Goal: Task Accomplishment & Management: Manage account settings

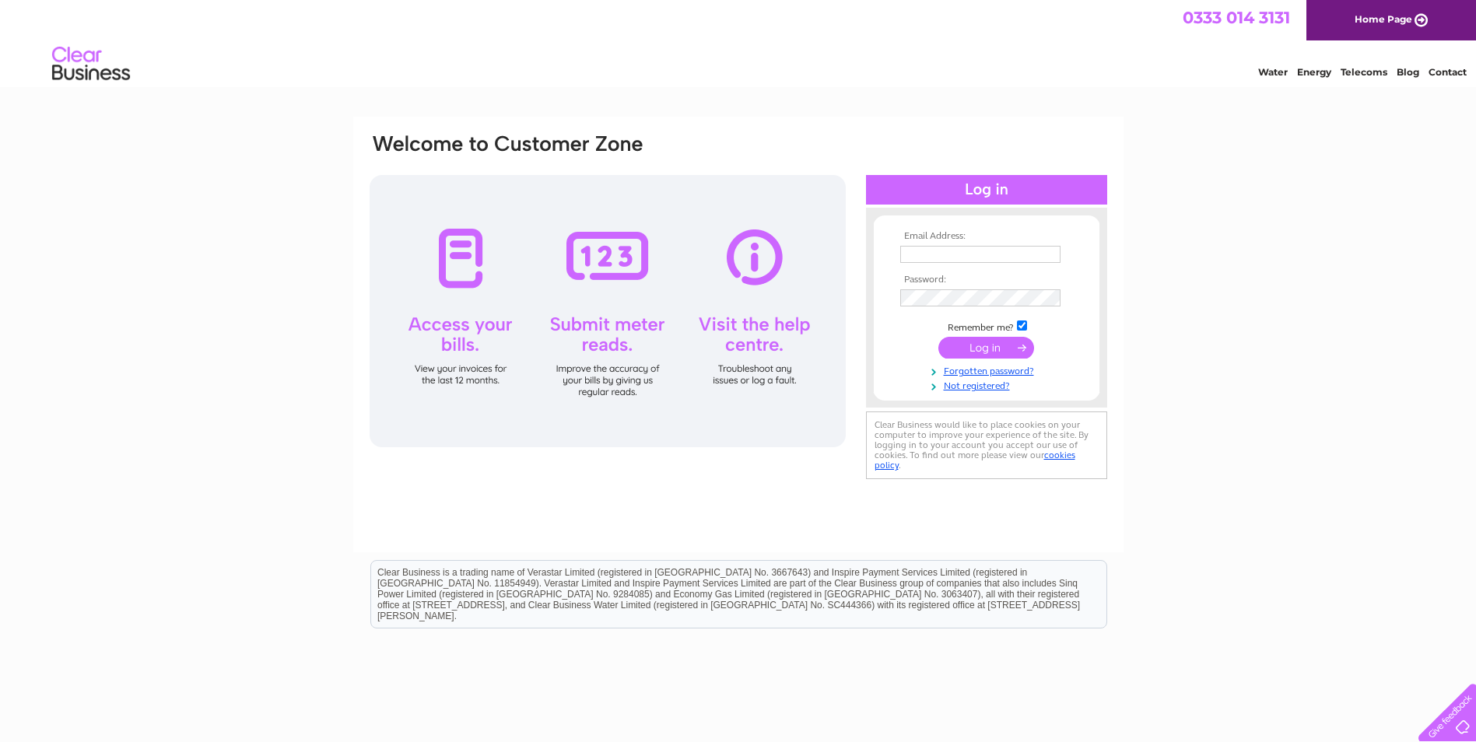
click at [954, 247] on input "text" at bounding box center [980, 254] width 160 height 17
type input "[EMAIL_ADDRESS][DOMAIN_NAME]"
click at [983, 349] on input "submit" at bounding box center [986, 348] width 96 height 22
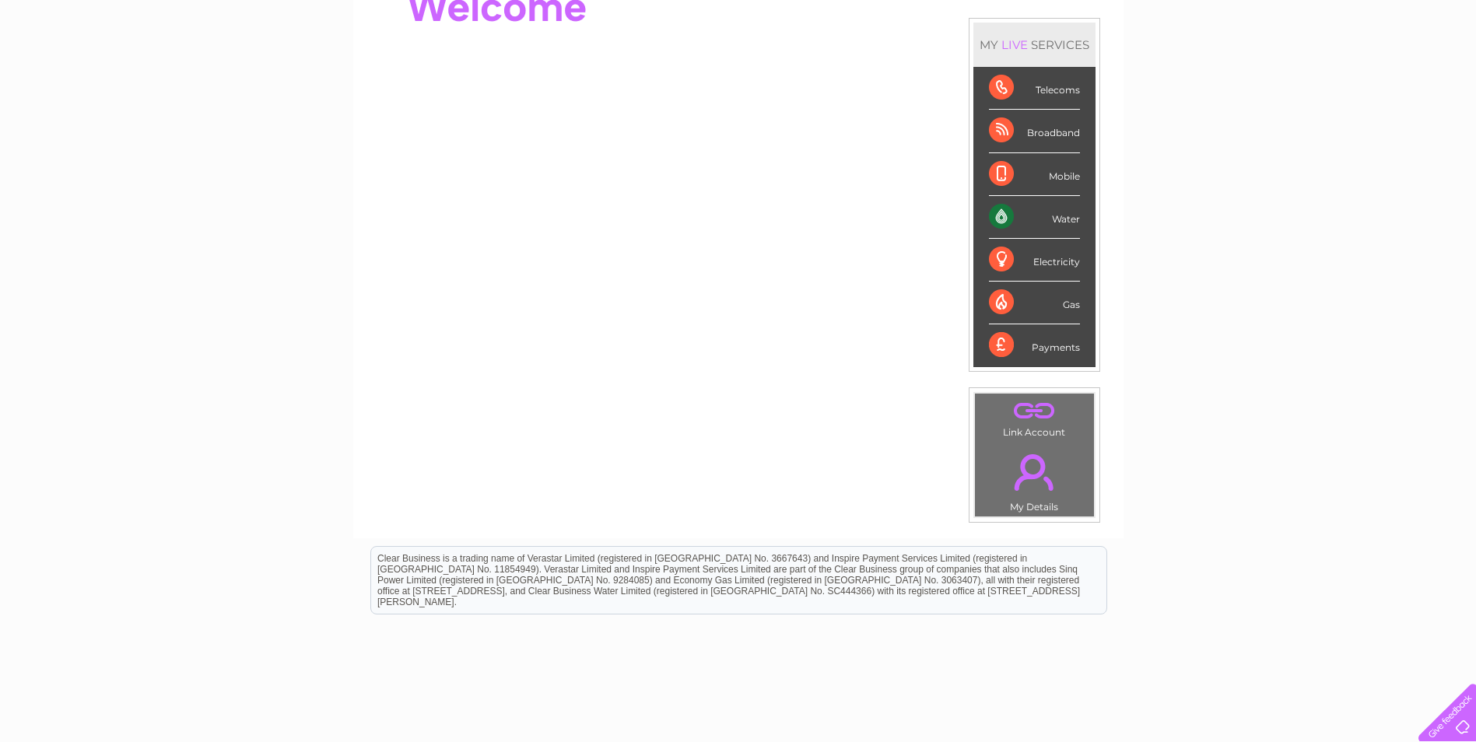
scroll to position [105, 0]
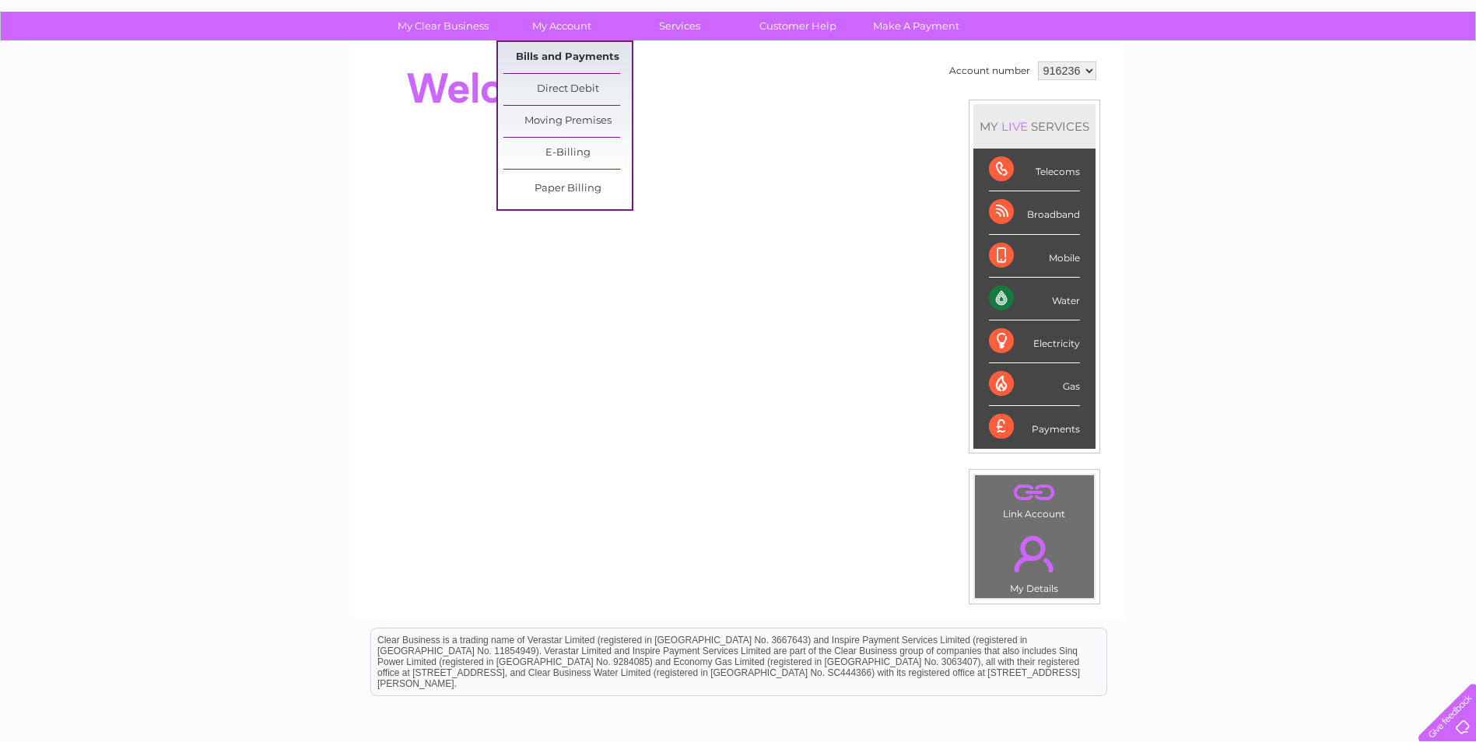
click at [560, 57] on link "Bills and Payments" at bounding box center [567, 57] width 128 height 31
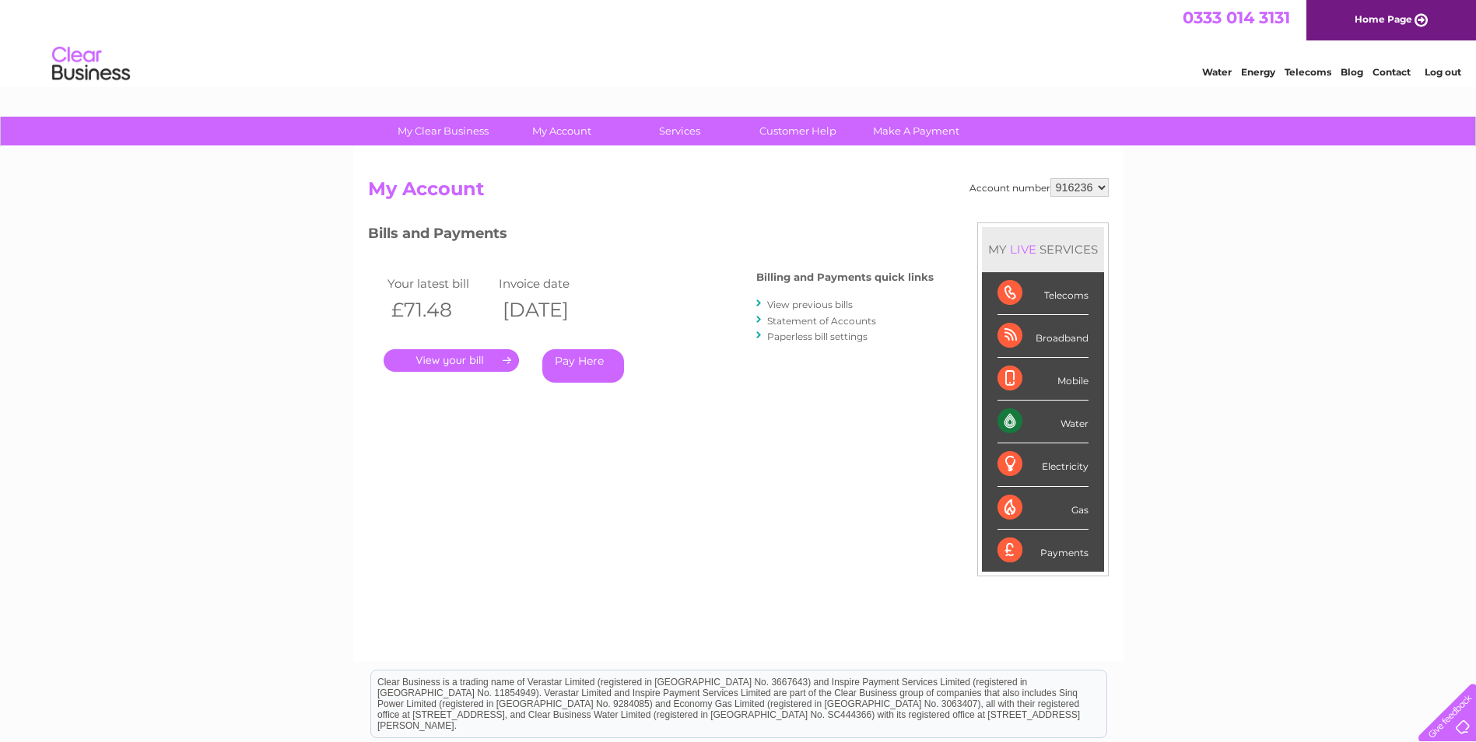
click at [431, 362] on link "." at bounding box center [451, 360] width 135 height 23
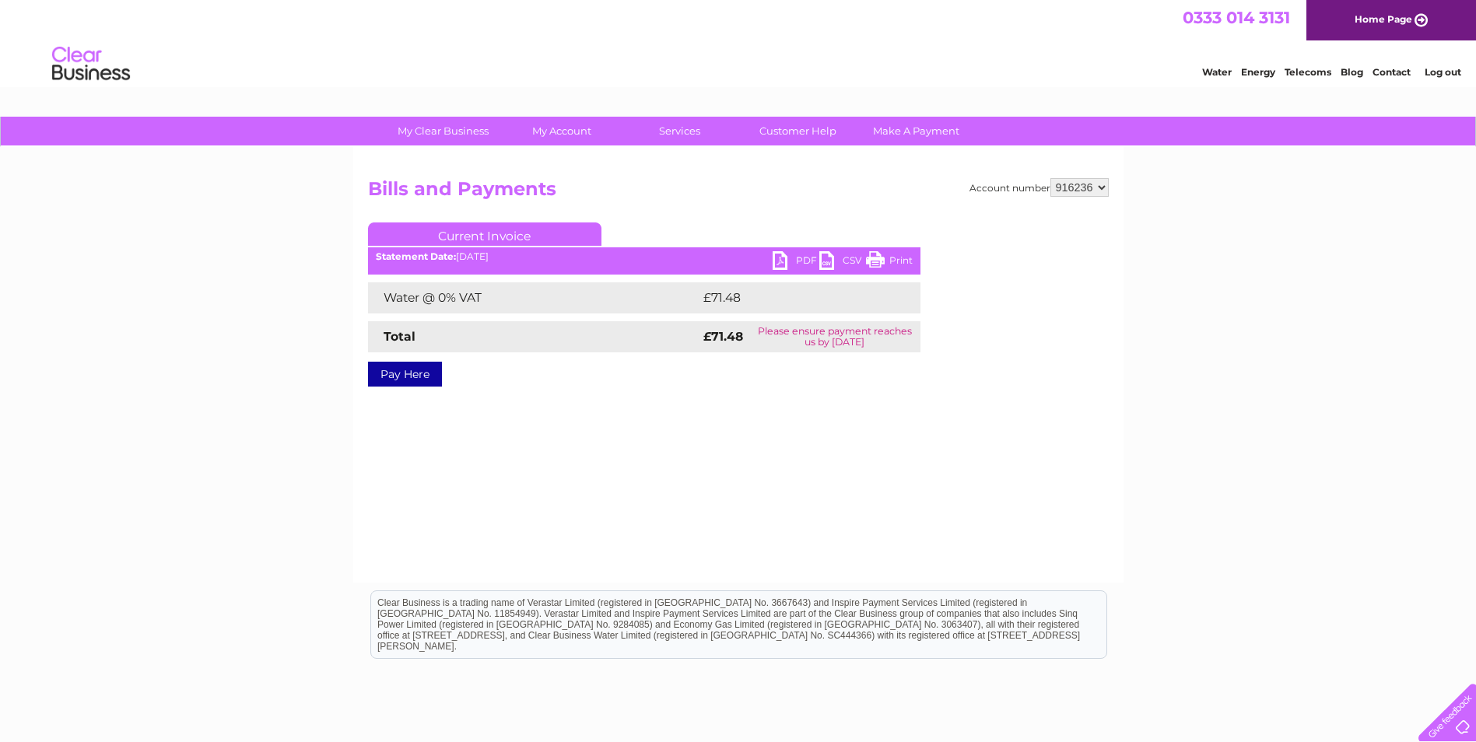
click at [786, 254] on link "PDF" at bounding box center [796, 262] width 47 height 23
click at [1449, 68] on link "Log out" at bounding box center [1443, 72] width 37 height 12
